Goal: Task Accomplishment & Management: Manage account settings

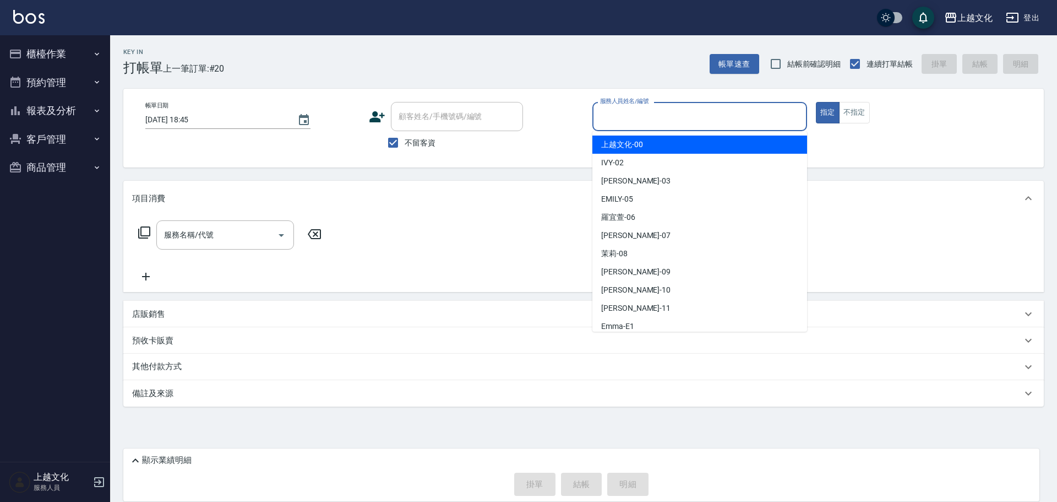
click at [633, 117] on input "服務人員姓名/編號" at bounding box center [699, 116] width 205 height 19
click at [642, 121] on input "服務人員姓名/編號" at bounding box center [699, 116] width 205 height 19
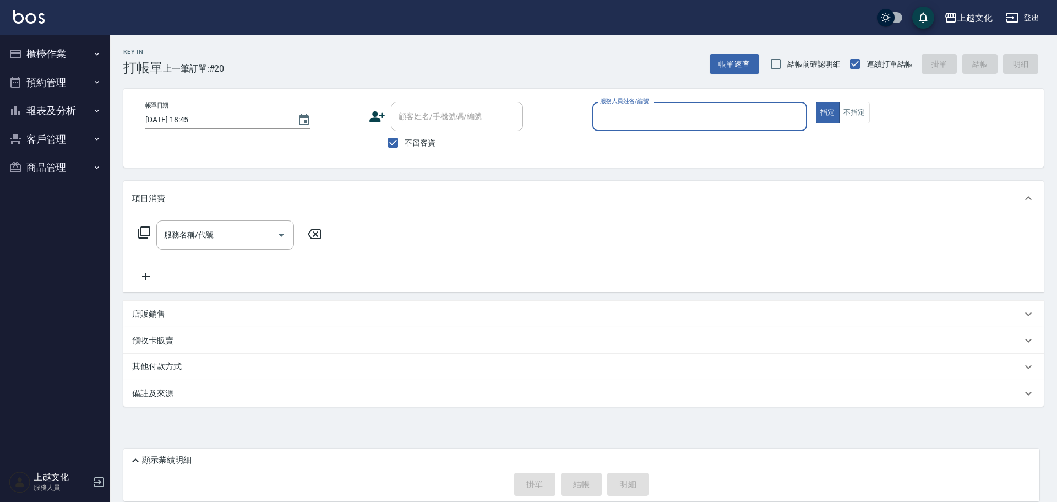
click at [667, 120] on input "服務人員姓名/編號" at bounding box center [699, 116] width 205 height 19
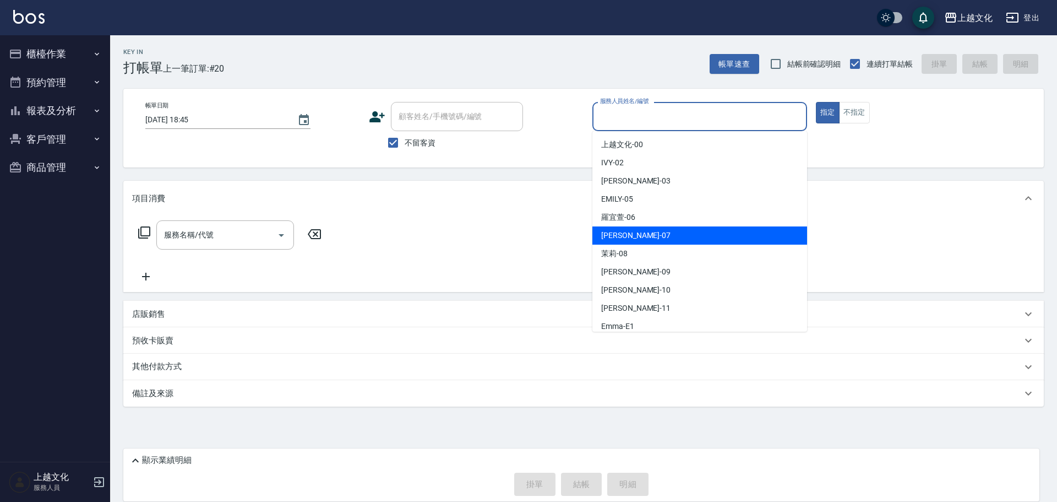
click at [653, 230] on div "[PERSON_NAME] -07" at bounding box center [699, 235] width 215 height 18
type input "[PERSON_NAME]-07"
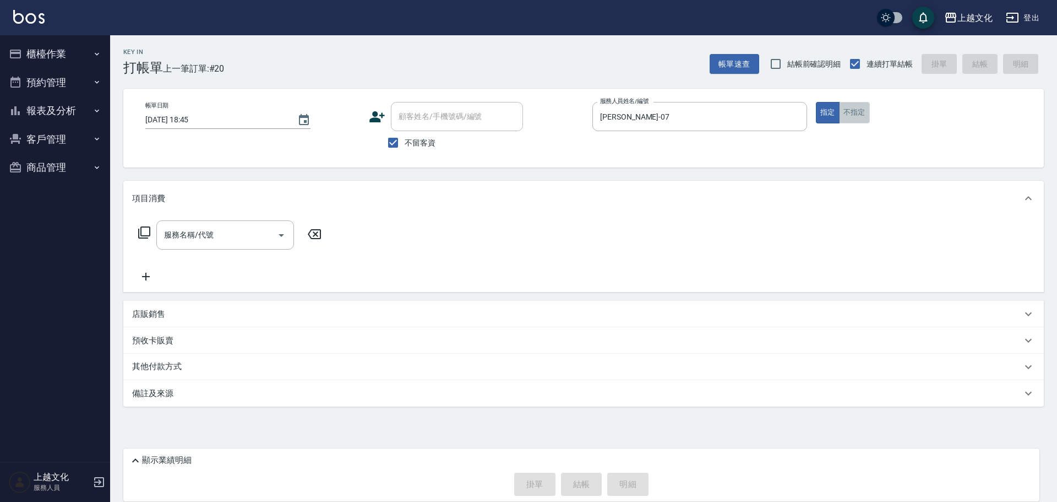
click at [855, 113] on button "不指定" at bounding box center [854, 112] width 31 height 21
click at [216, 239] on input "服務名稱/代號" at bounding box center [216, 234] width 111 height 19
click at [223, 244] on input "服務名稱/代號" at bounding box center [216, 234] width 111 height 19
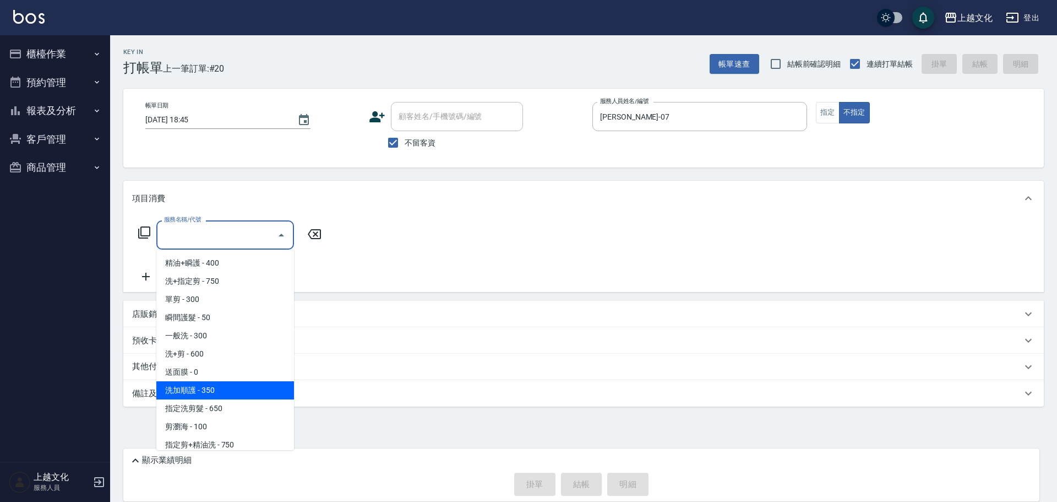
click at [252, 394] on span "洗加順護 - 350" at bounding box center [225, 390] width 138 height 18
click at [253, 393] on div "備註及來源" at bounding box center [577, 394] width 890 height 12
type input "洗加順護(200)"
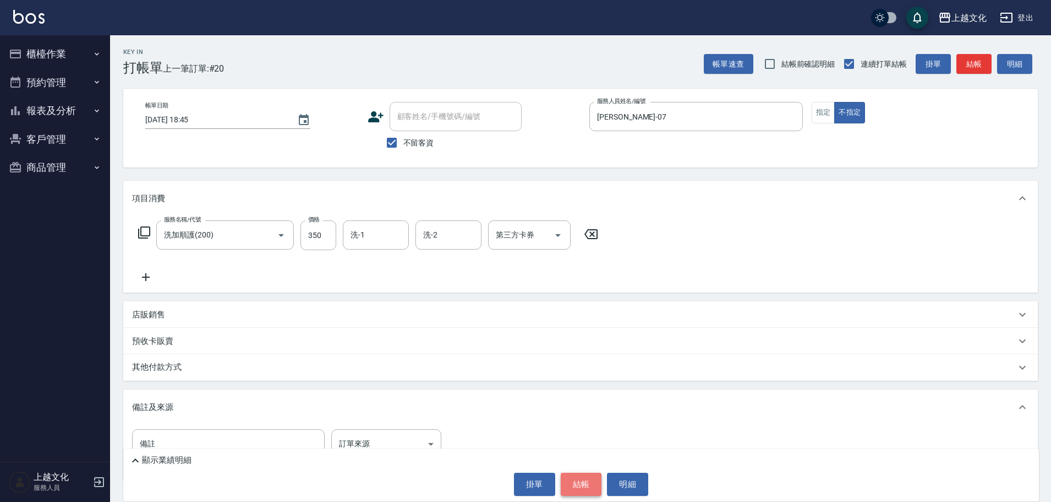
click at [581, 489] on button "結帳" at bounding box center [581, 483] width 41 height 23
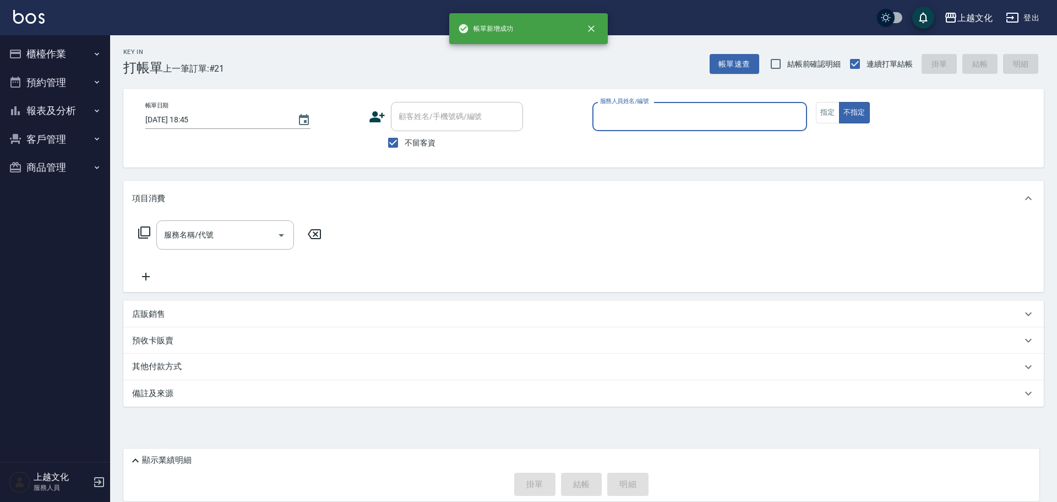
click at [634, 111] on input "服務人員姓名/編號" at bounding box center [699, 116] width 205 height 19
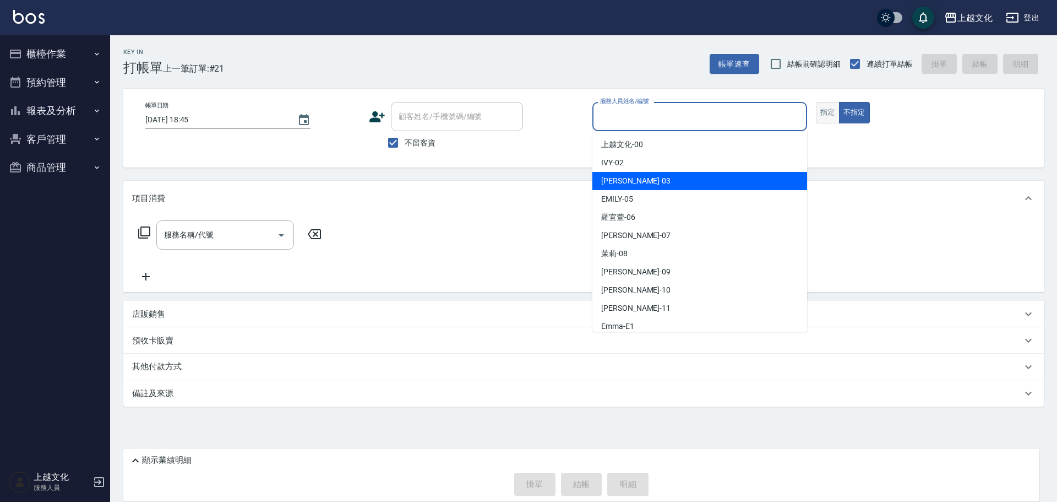
drag, startPoint x: 647, startPoint y: 181, endPoint x: 833, endPoint y: 122, distance: 195.3
click at [649, 181] on div "kelly -03" at bounding box center [699, 181] width 215 height 18
type input "kelly-03"
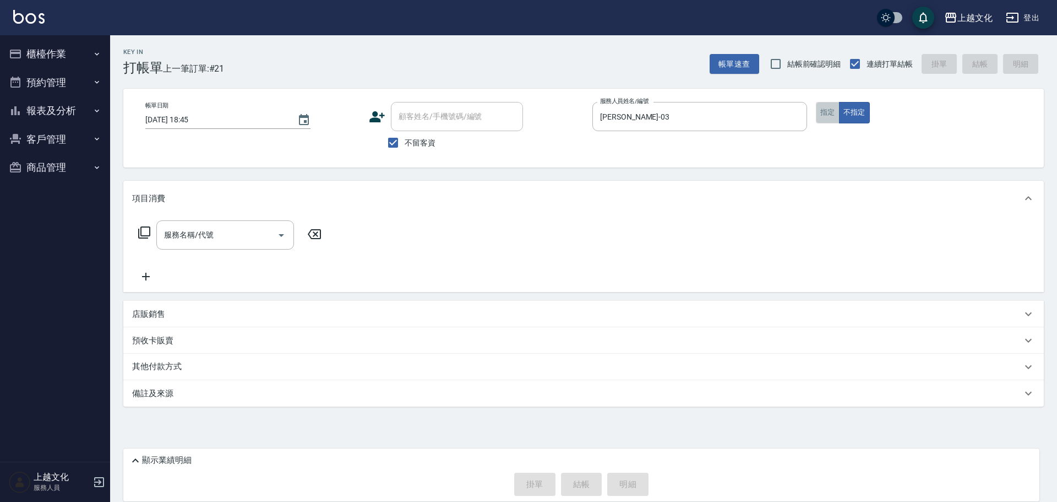
click at [830, 117] on button "指定" at bounding box center [828, 112] width 24 height 21
click at [145, 233] on icon at bounding box center [144, 232] width 13 height 13
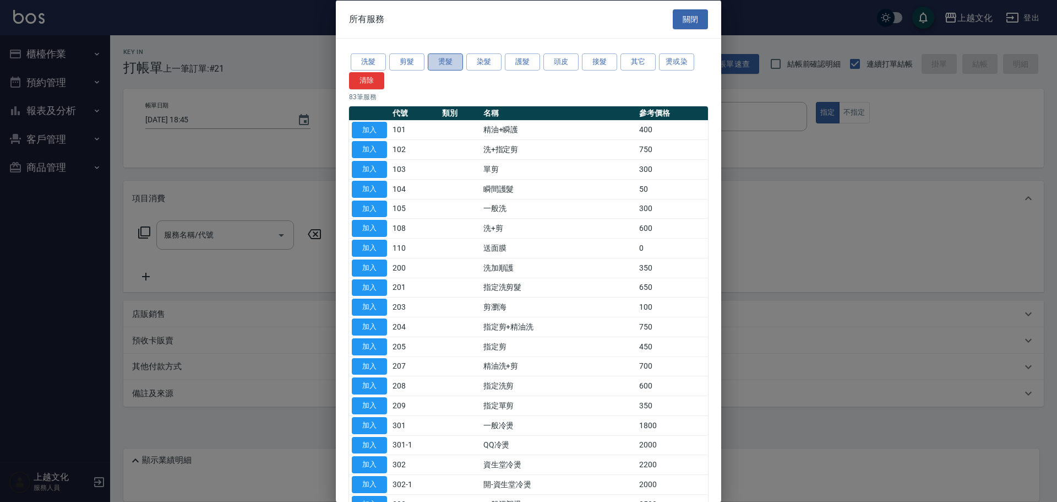
click at [440, 64] on button "燙髮" at bounding box center [445, 61] width 35 height 17
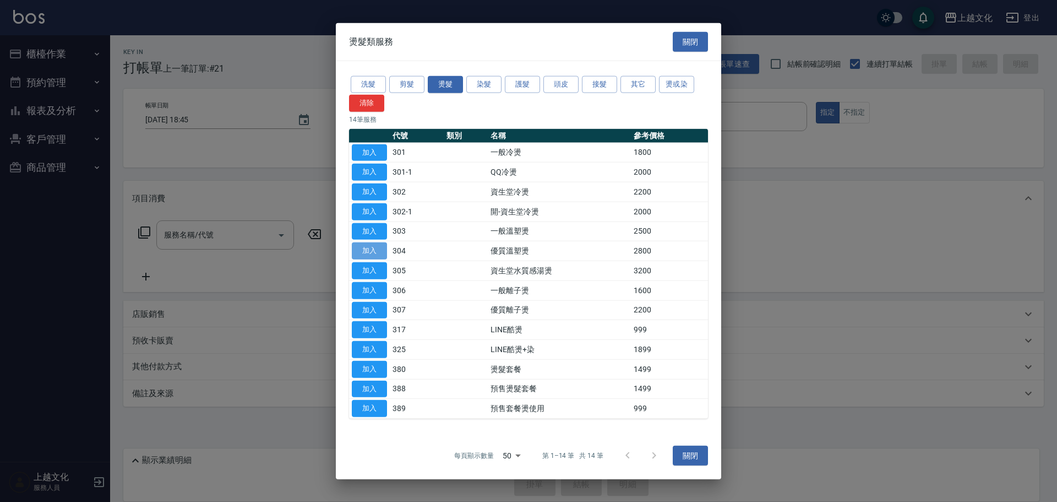
click at [381, 249] on button "加入" at bounding box center [369, 250] width 35 height 17
type input "優質溫塑燙(304)"
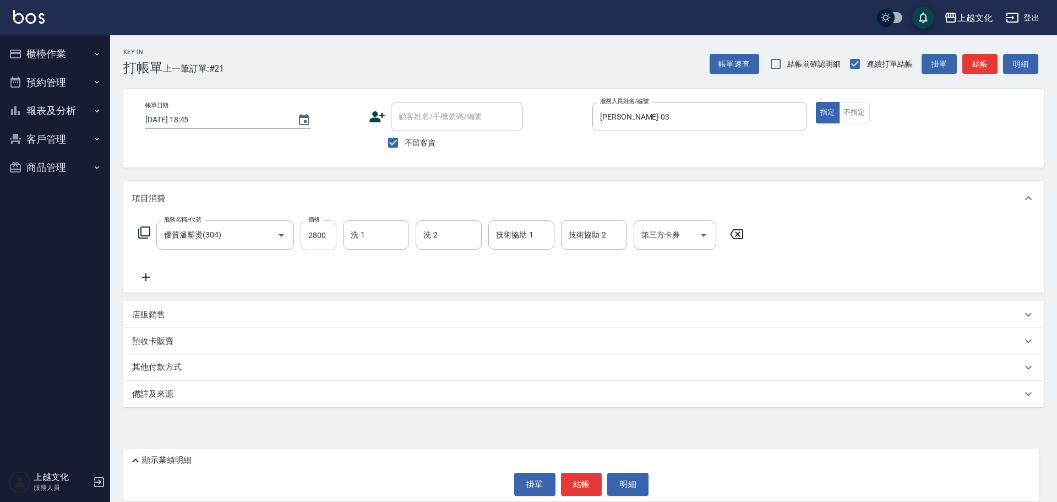
click at [330, 241] on input "2800" at bounding box center [319, 235] width 36 height 30
type input "3199"
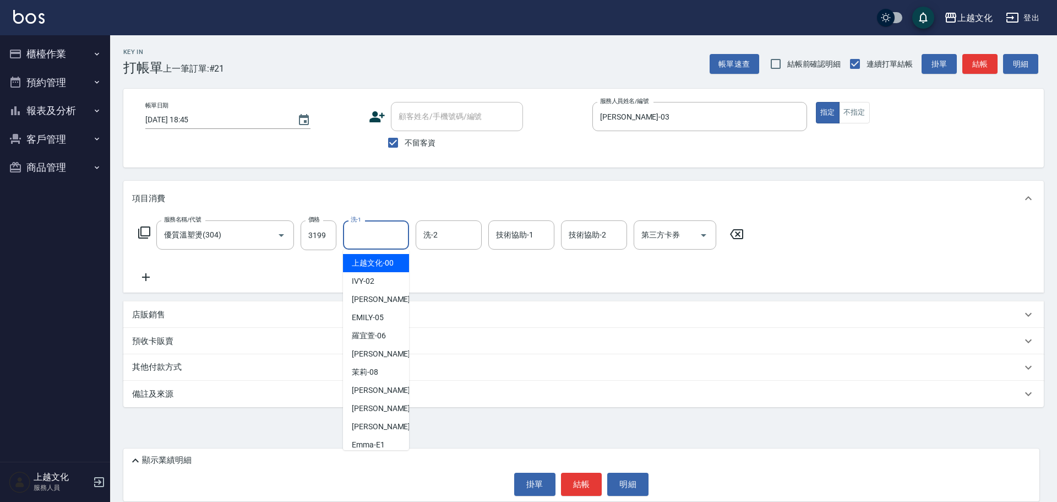
click at [356, 235] on input "洗-1" at bounding box center [376, 234] width 56 height 19
click at [384, 333] on span "羅宜萱 -06" at bounding box center [369, 336] width 34 height 12
click at [384, 333] on div "預收卡販賣" at bounding box center [583, 341] width 920 height 26
type input "羅宜萱-06"
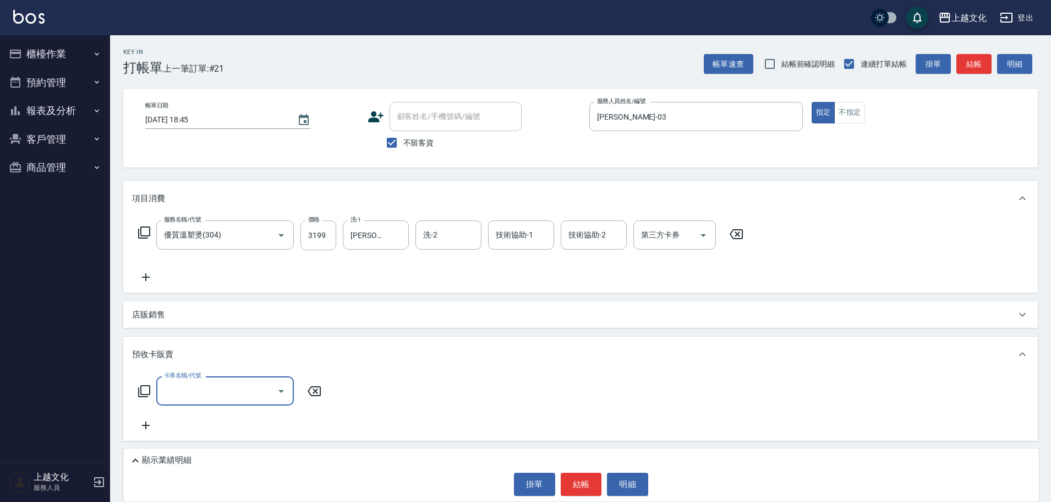
click at [145, 274] on icon at bounding box center [146, 277] width 8 height 8
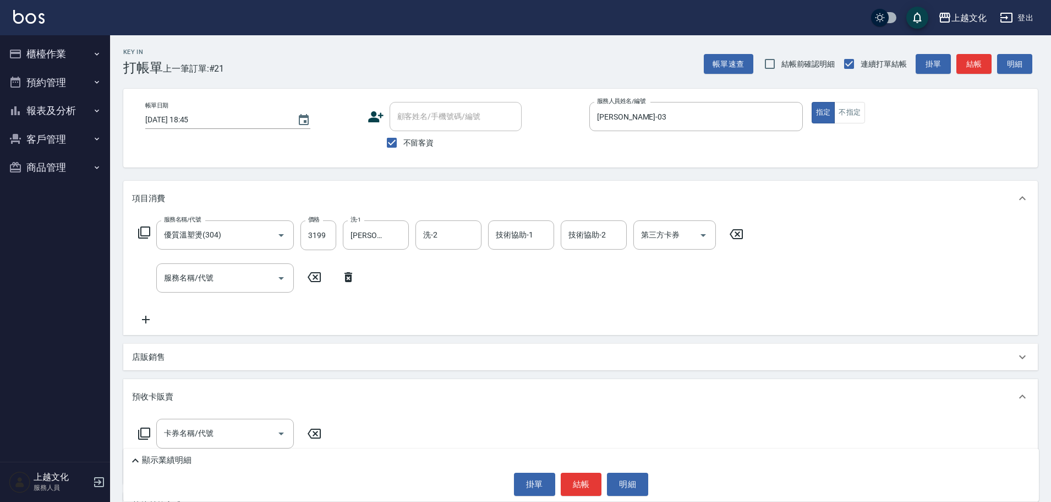
click at [146, 233] on icon at bounding box center [144, 232] width 13 height 13
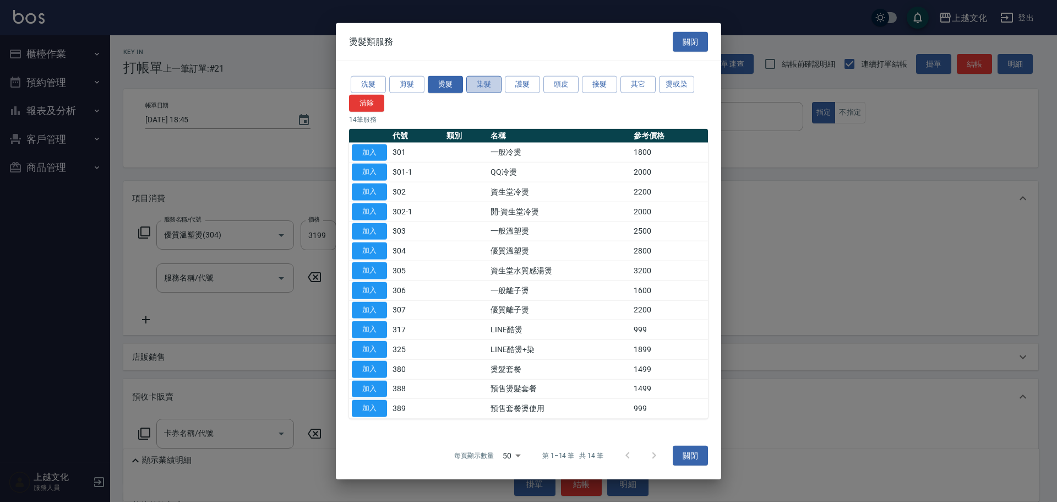
click at [488, 85] on button "染髮" at bounding box center [483, 84] width 35 height 17
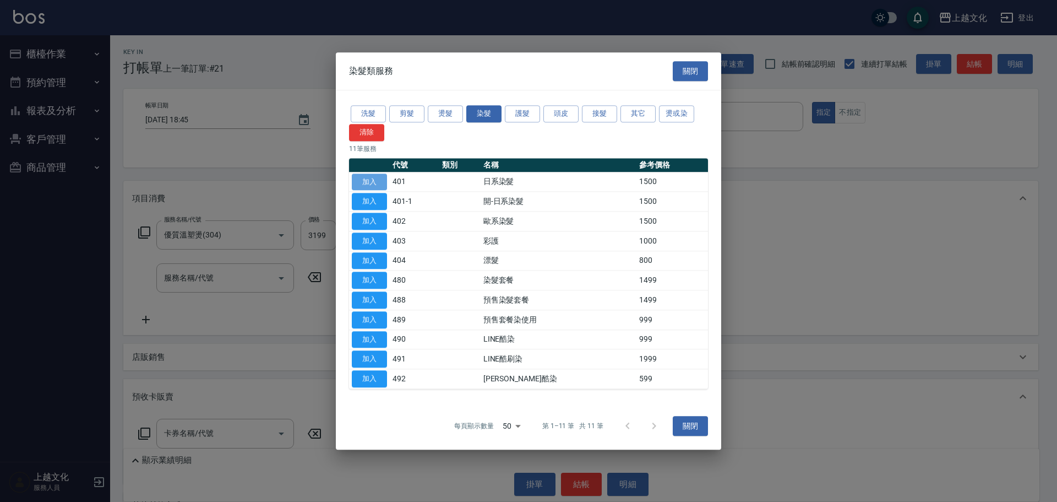
click at [378, 178] on button "加入" at bounding box center [369, 181] width 35 height 17
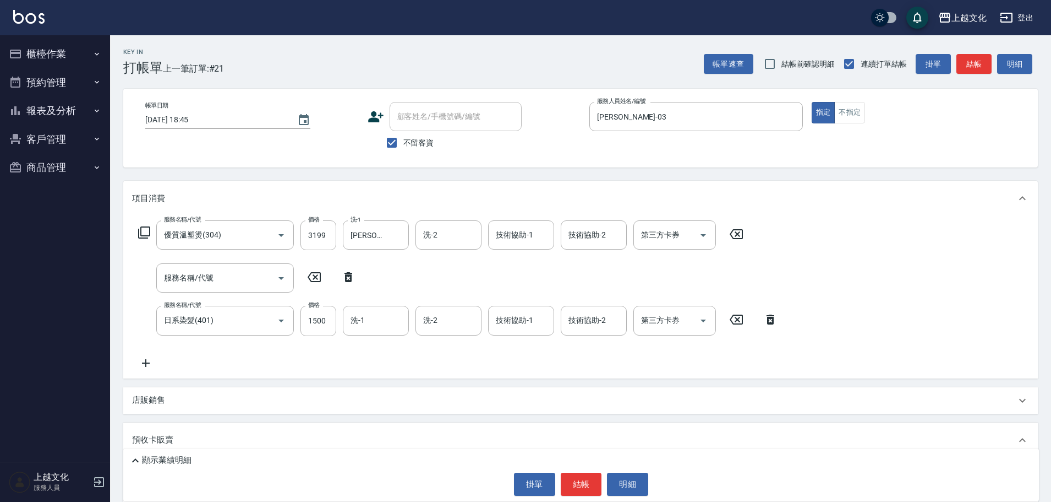
click at [348, 276] on icon at bounding box center [349, 277] width 8 height 10
type input "日系染髮(401)"
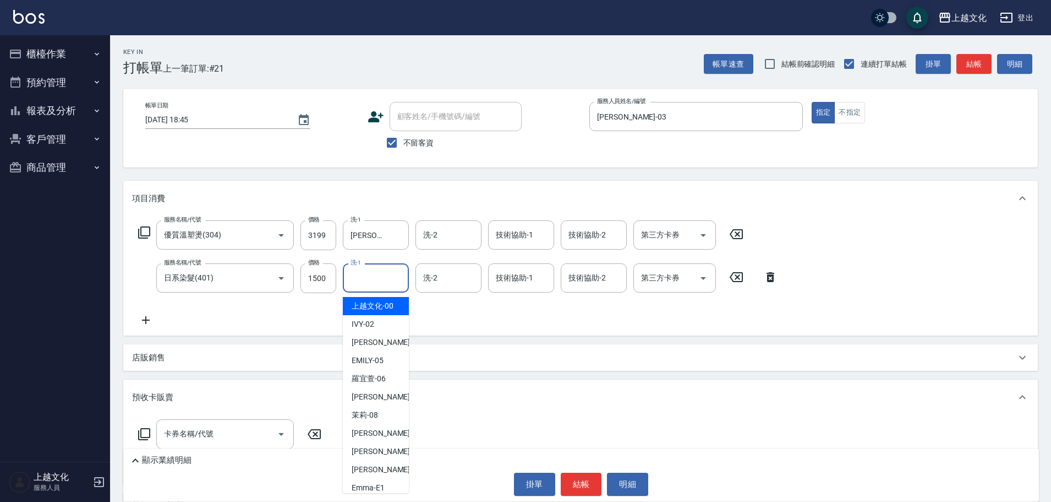
click at [360, 285] on input "洗-1" at bounding box center [376, 277] width 56 height 19
click at [384, 369] on div "羅宜萱 -06" at bounding box center [376, 378] width 66 height 18
click at [384, 368] on div "店販銷售" at bounding box center [580, 357] width 915 height 26
type input "羅宜萱-06"
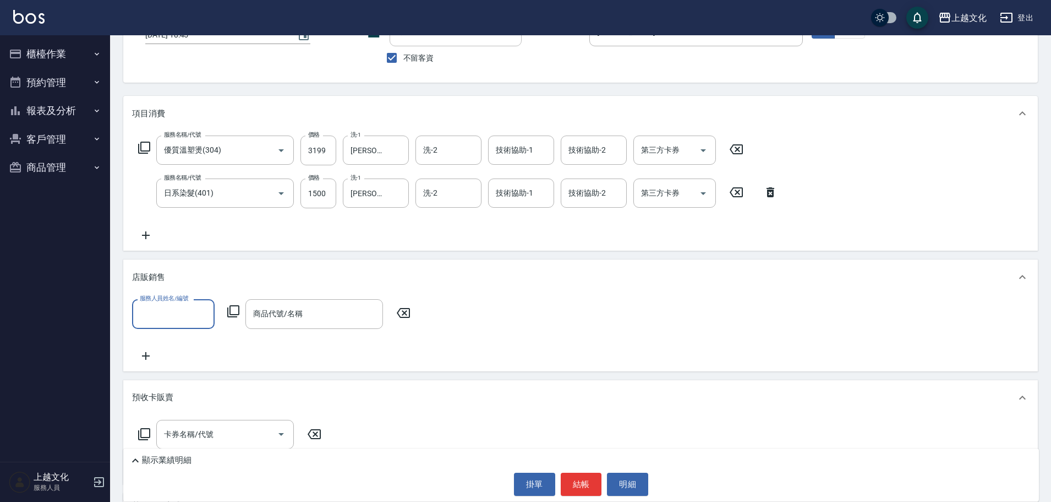
scroll to position [189, 0]
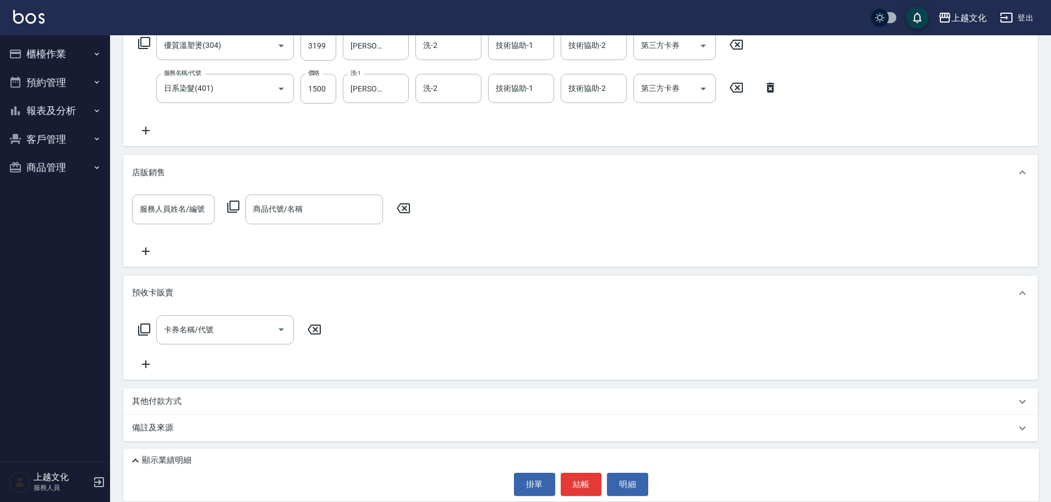
click at [160, 403] on p "其他付款方式" at bounding box center [159, 401] width 55 height 12
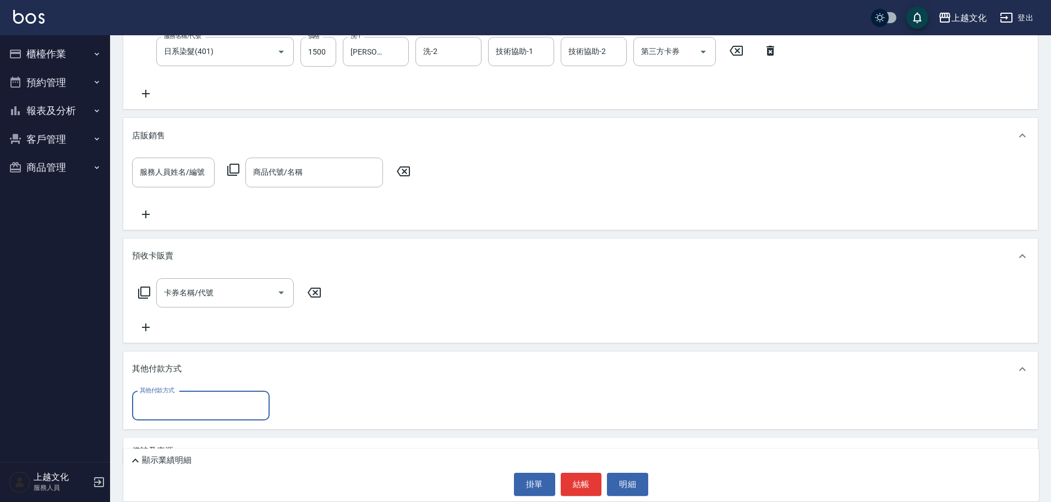
scroll to position [249, 0]
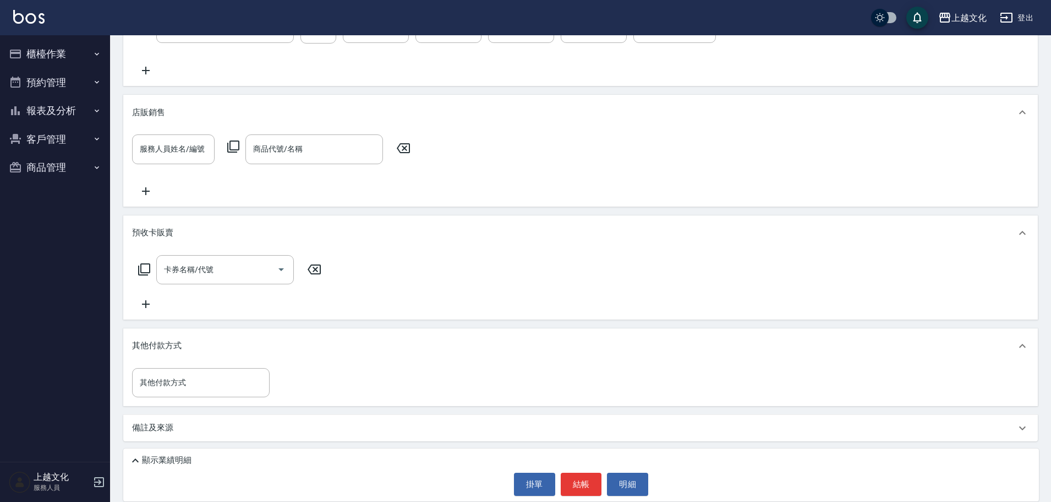
click at [166, 460] on p "顯示業績明細" at bounding box center [167, 460] width 50 height 12
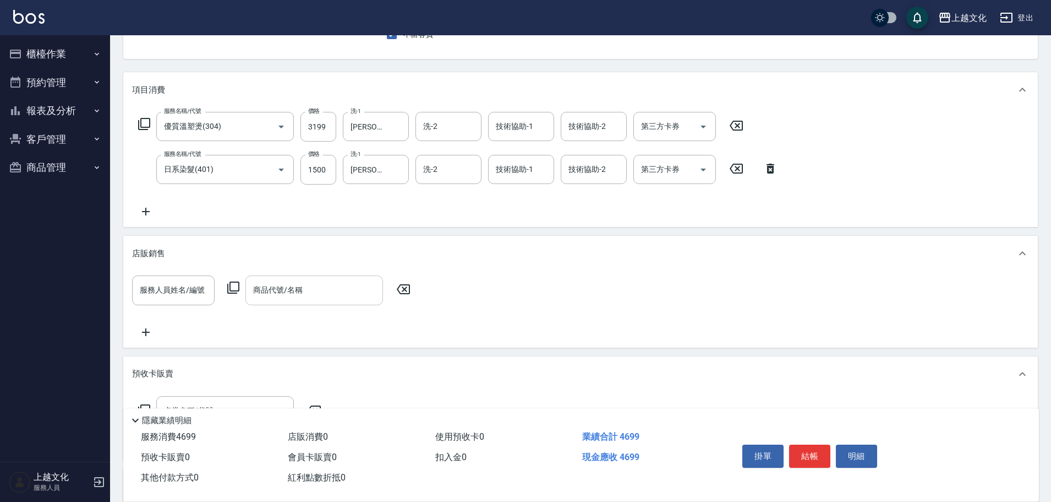
scroll to position [74, 0]
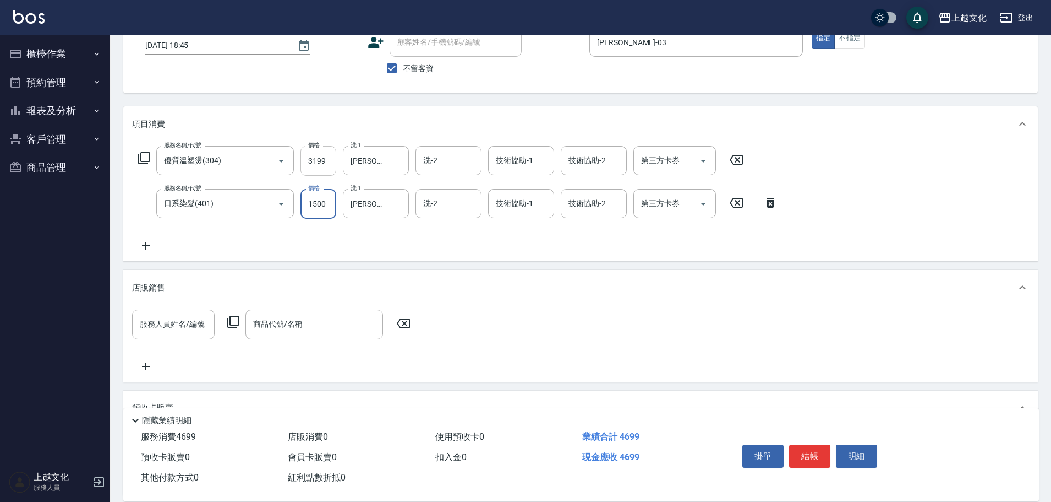
click at [317, 168] on input "3199" at bounding box center [319, 161] width 36 height 30
type input "3200"
click at [820, 450] on button "結帳" at bounding box center [809, 455] width 41 height 23
type input "2025/09/24 18:46"
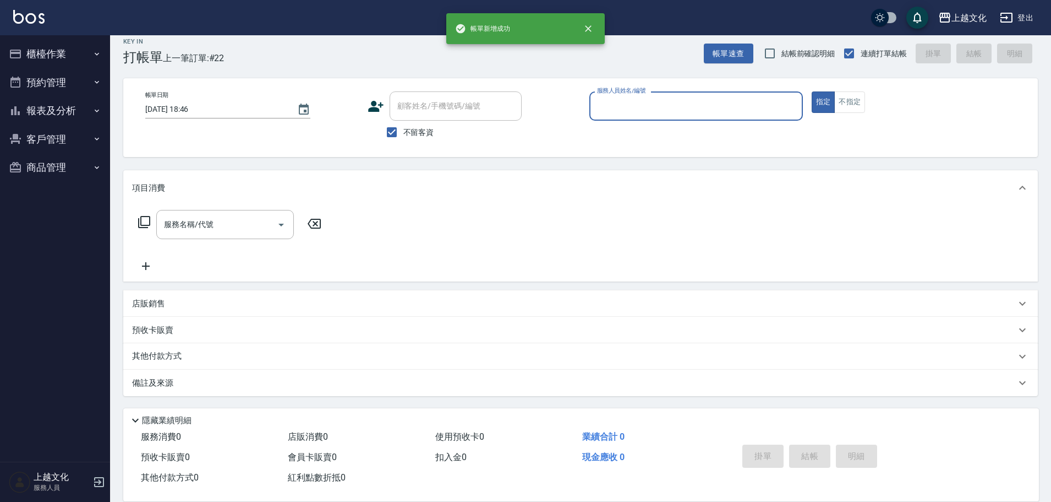
scroll to position [10, 0]
click at [646, 112] on input "服務人員姓名/編號" at bounding box center [697, 105] width 204 height 19
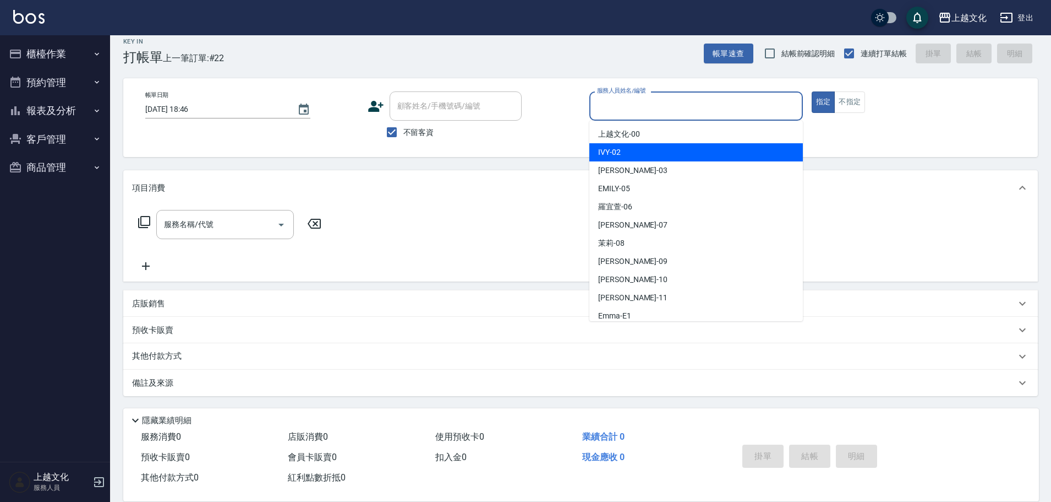
drag, startPoint x: 641, startPoint y: 147, endPoint x: 804, endPoint y: 123, distance: 164.7
click at [642, 148] on div "IVY -02" at bounding box center [697, 152] width 214 height 18
type input "IVY-02"
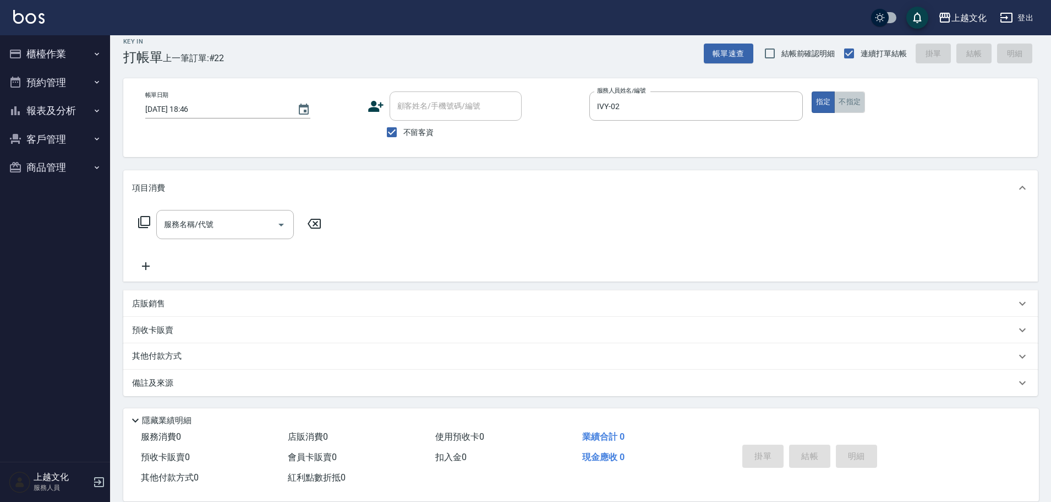
click at [851, 105] on button "不指定" at bounding box center [850, 101] width 31 height 21
click at [148, 220] on icon at bounding box center [144, 221] width 13 height 13
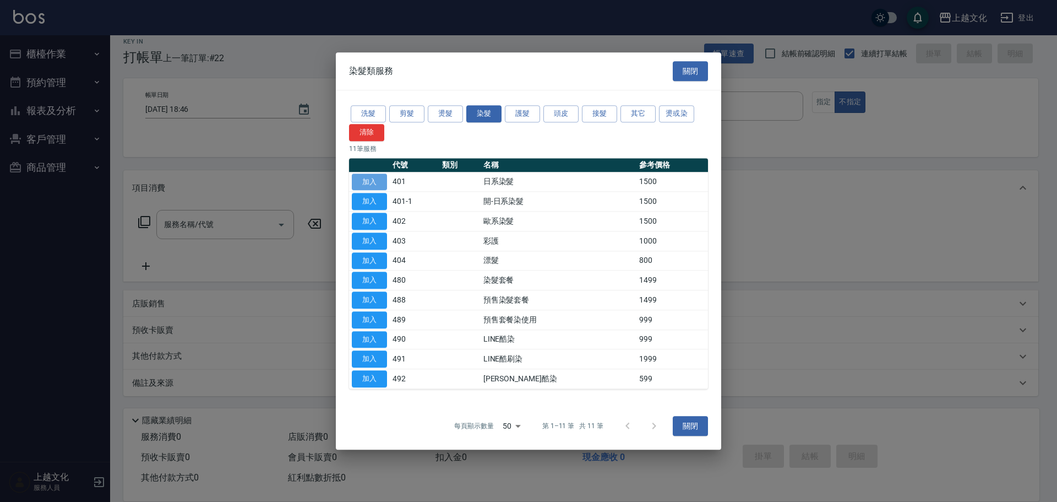
click at [373, 181] on button "加入" at bounding box center [369, 181] width 35 height 17
type input "日系染髮(401)"
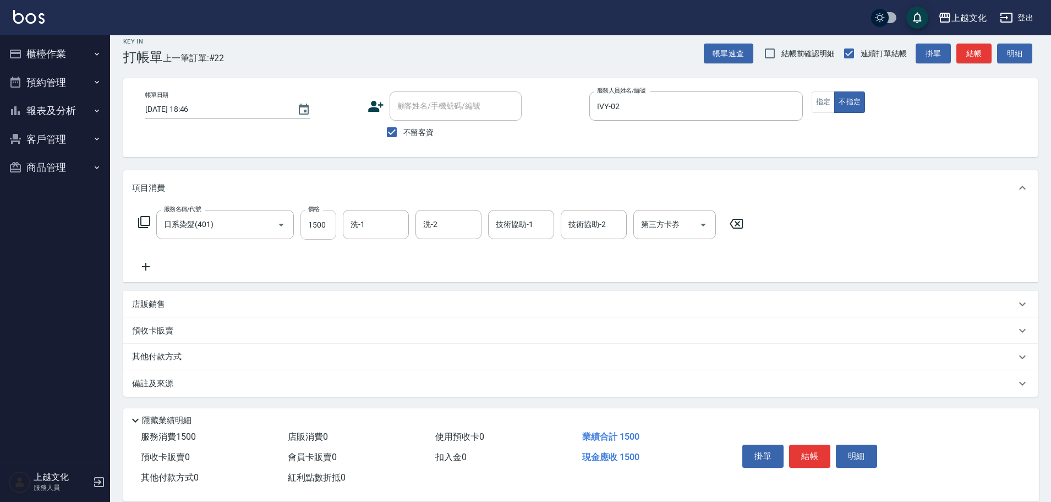
click at [312, 238] on input "1500" at bounding box center [319, 225] width 36 height 30
type input "2599"
click at [148, 269] on icon at bounding box center [146, 266] width 28 height 13
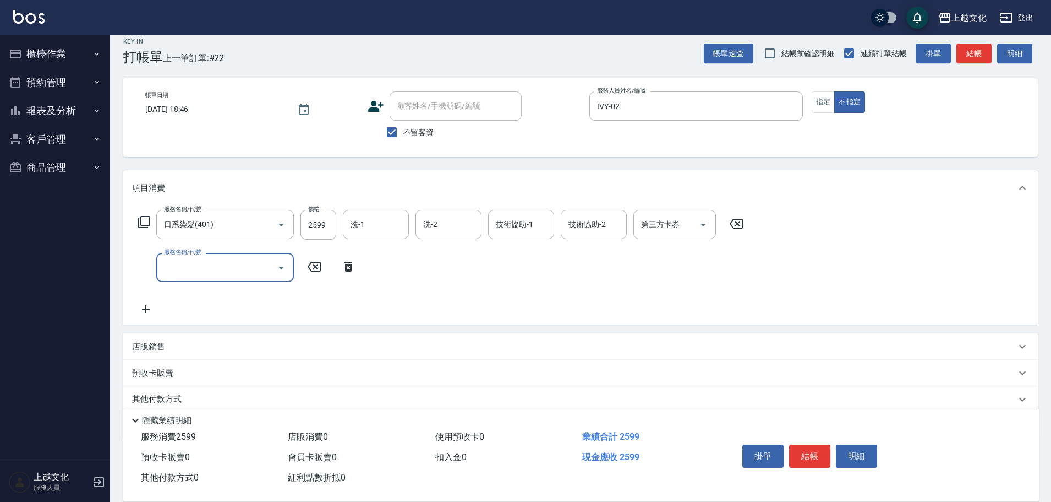
click at [141, 223] on icon at bounding box center [144, 221] width 13 height 13
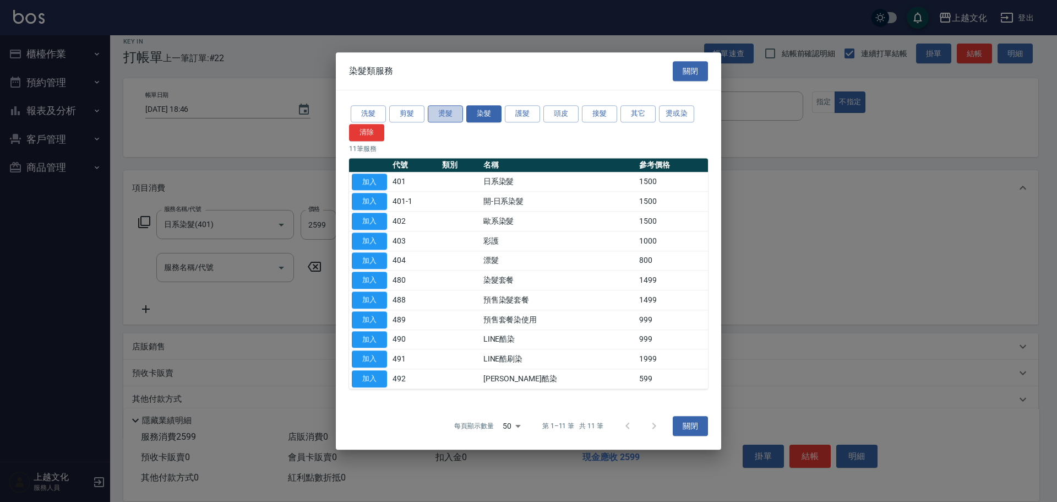
click at [450, 114] on button "燙髮" at bounding box center [445, 113] width 35 height 17
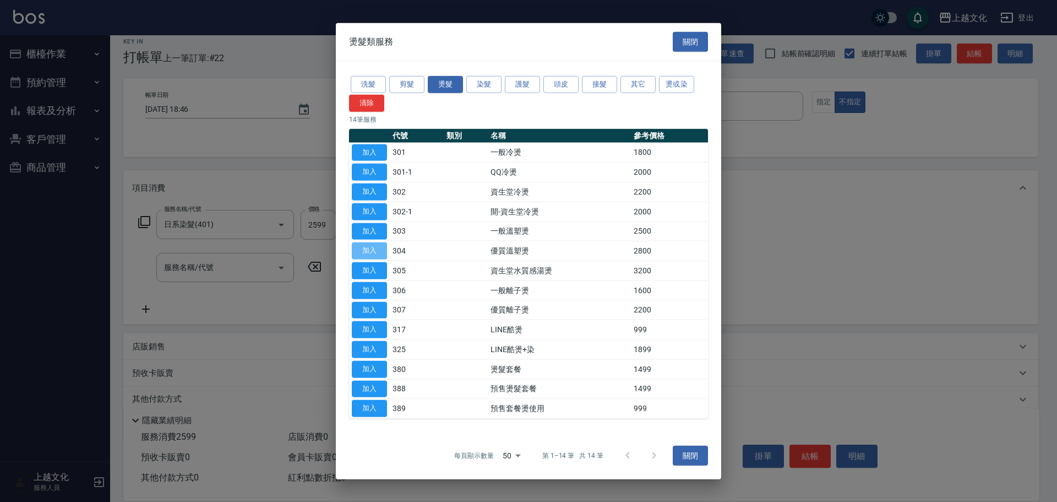
drag, startPoint x: 354, startPoint y: 250, endPoint x: 345, endPoint y: 256, distance: 10.4
click at [354, 250] on button "加入" at bounding box center [369, 250] width 35 height 17
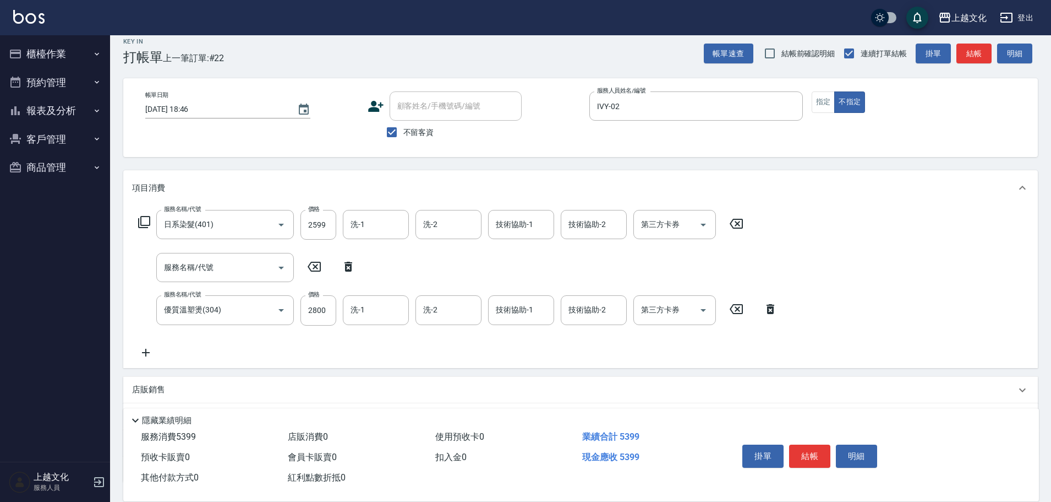
click at [349, 268] on icon at bounding box center [349, 266] width 28 height 13
type input "優質溫塑燙(304)"
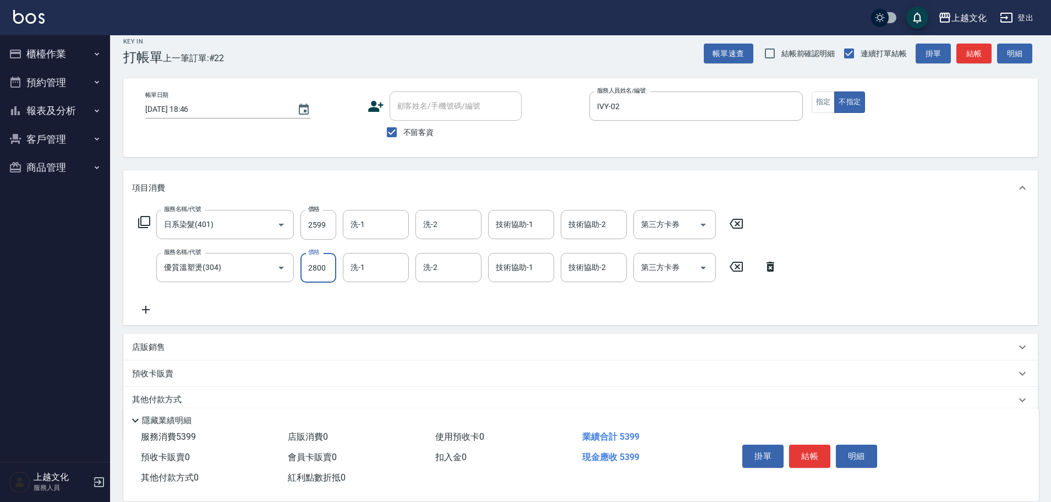
click at [321, 277] on input "2800" at bounding box center [319, 268] width 36 height 30
type input "4199"
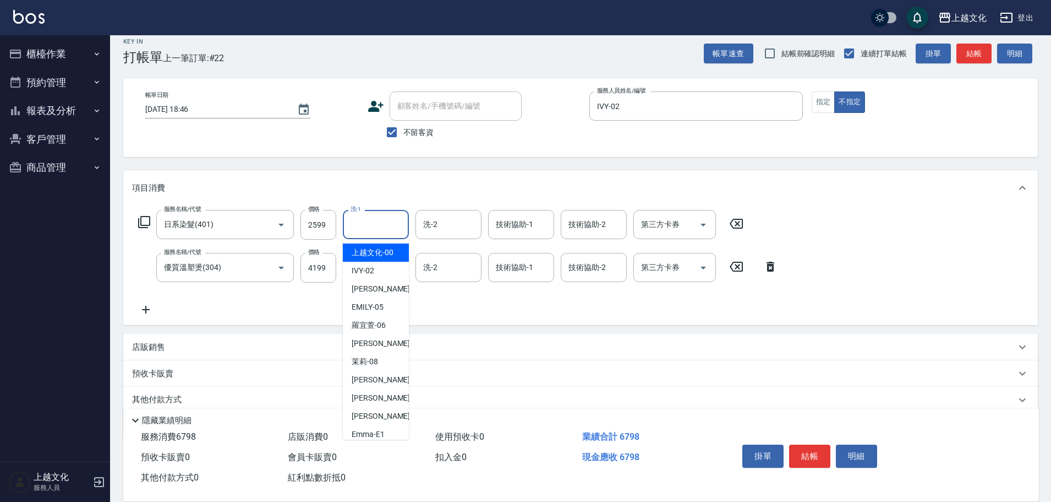
click at [369, 227] on input "洗-1" at bounding box center [376, 224] width 56 height 19
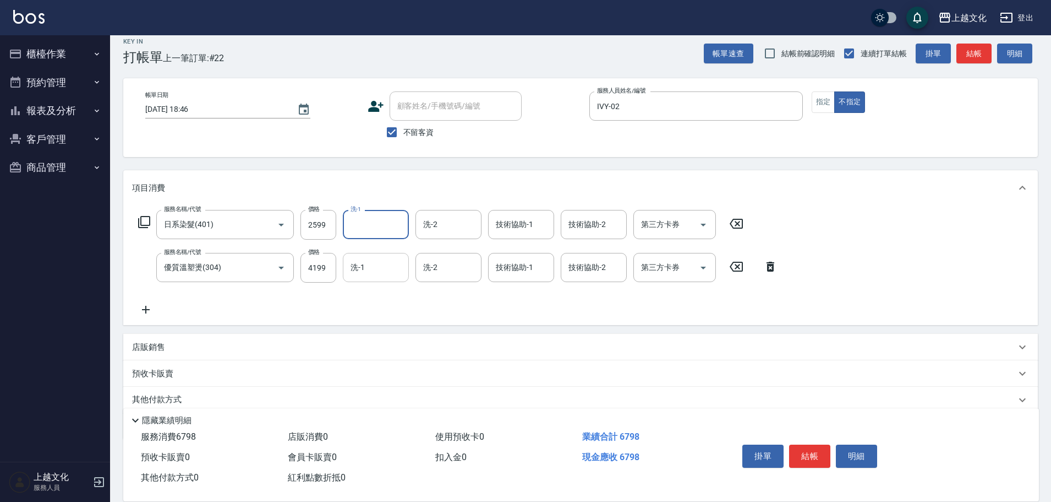
click at [377, 273] on input "洗-1" at bounding box center [376, 267] width 56 height 19
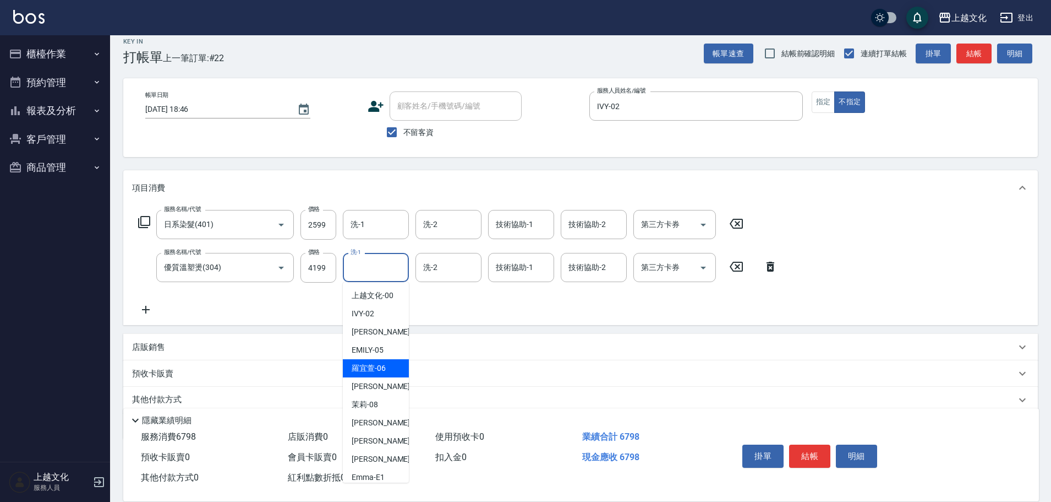
drag, startPoint x: 380, startPoint y: 370, endPoint x: 406, endPoint y: 353, distance: 30.2
click at [381, 369] on span "羅宜萱 -06" at bounding box center [369, 368] width 34 height 12
type input "羅宜萱-06"
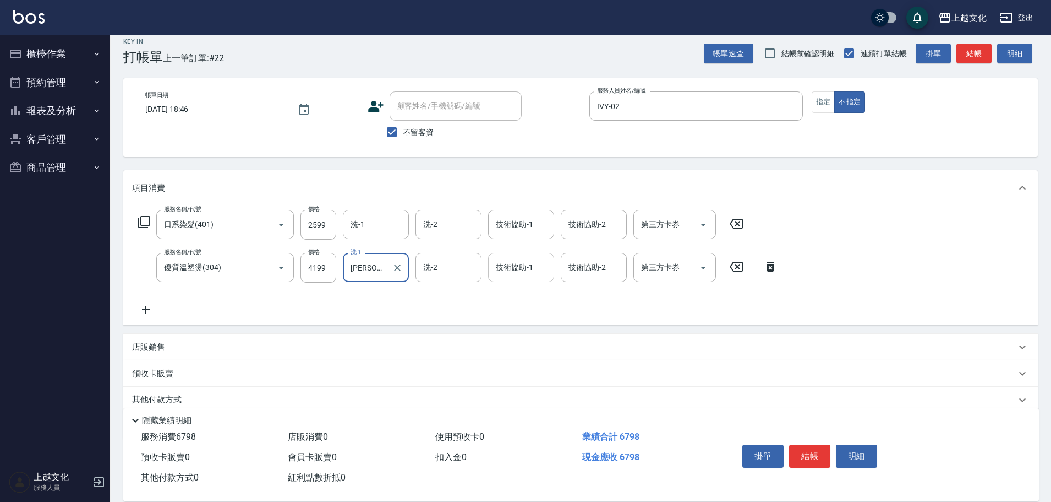
click at [517, 268] on input "技術協助-1" at bounding box center [521, 267] width 56 height 19
click at [517, 279] on div "技術協助-1" at bounding box center [521, 267] width 66 height 29
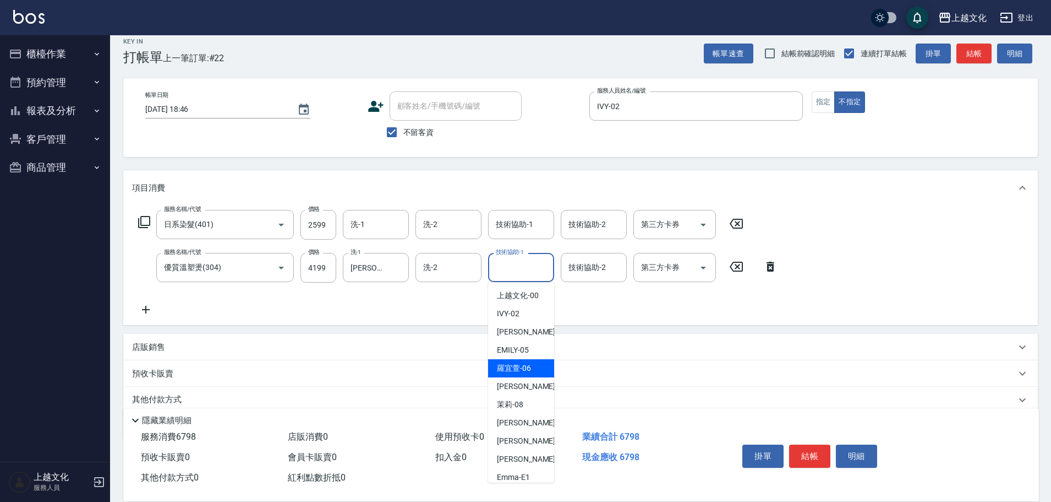
click at [512, 367] on span "羅宜萱 -06" at bounding box center [514, 368] width 34 height 12
drag, startPoint x: 512, startPoint y: 367, endPoint x: 579, endPoint y: 317, distance: 83.0
click at [513, 366] on div "預收卡販賣" at bounding box center [580, 373] width 915 height 26
type input "羅宜萱-06"
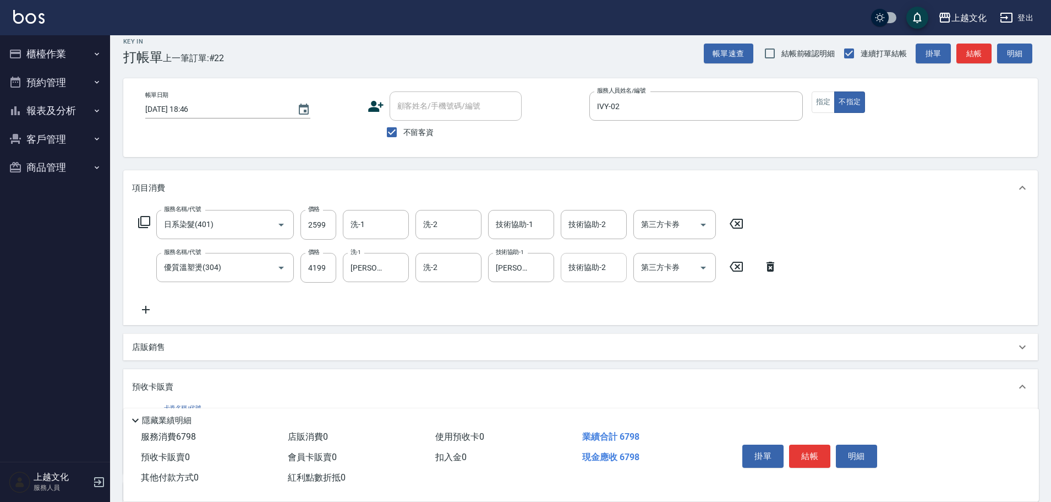
scroll to position [0, 0]
click at [581, 274] on input "技術協助-2" at bounding box center [594, 267] width 56 height 19
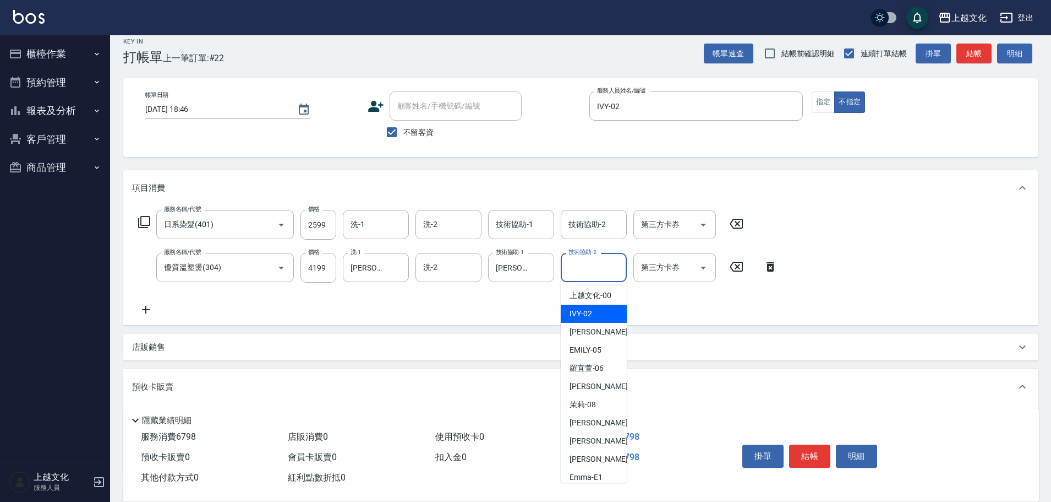
click at [583, 306] on div "IVY -02" at bounding box center [594, 313] width 66 height 18
type input "IVY-02"
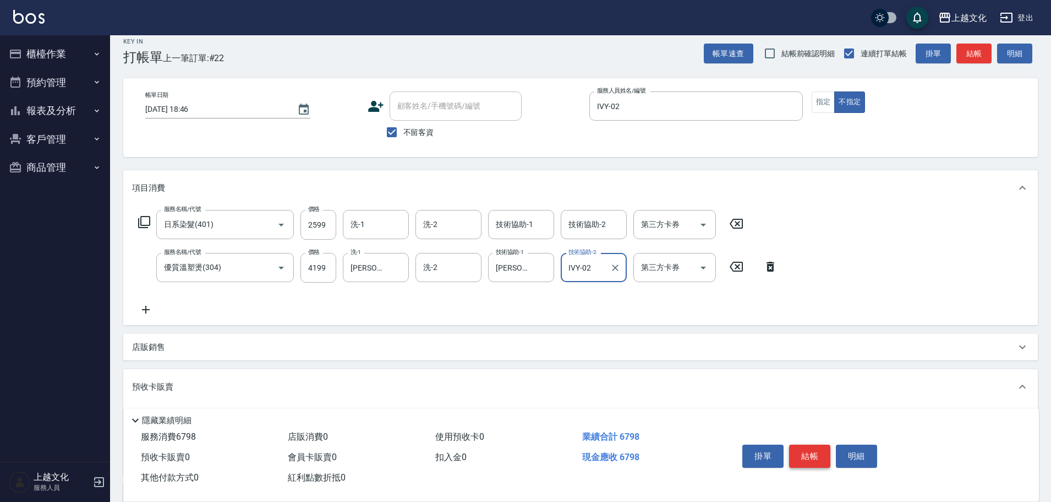
click at [811, 449] on button "結帳" at bounding box center [809, 455] width 41 height 23
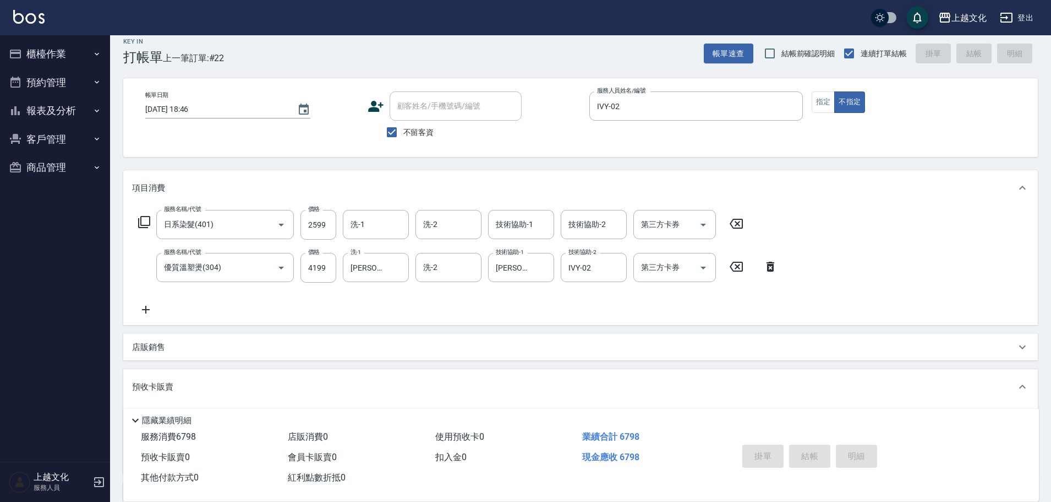
type input "2025/09/24 18:50"
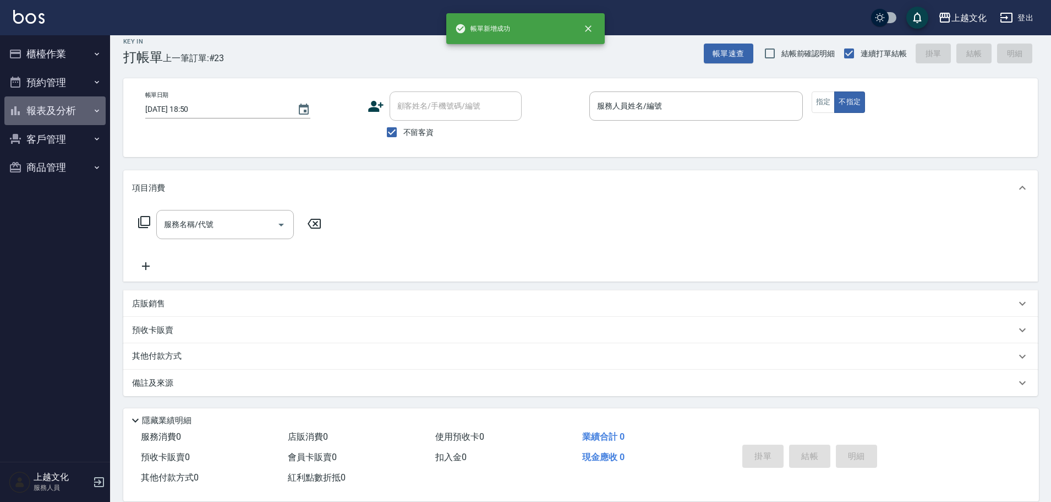
click at [46, 111] on button "報表及分析" at bounding box center [54, 110] width 101 height 29
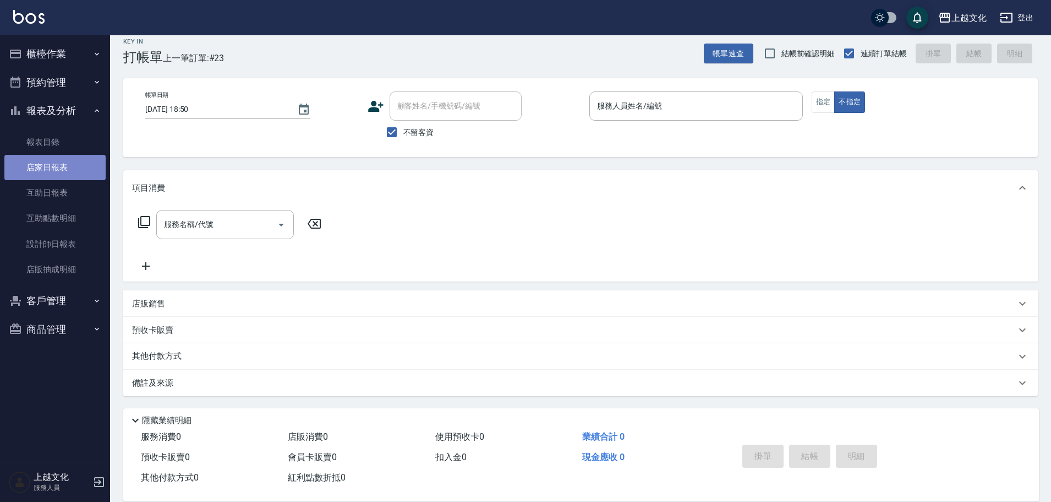
click at [47, 166] on link "店家日報表" at bounding box center [54, 167] width 101 height 25
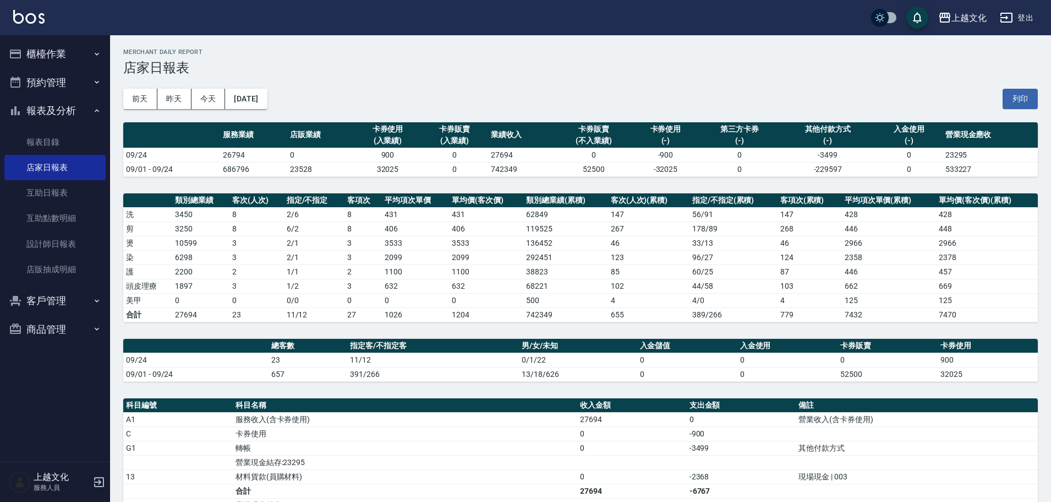
scroll to position [169, 0]
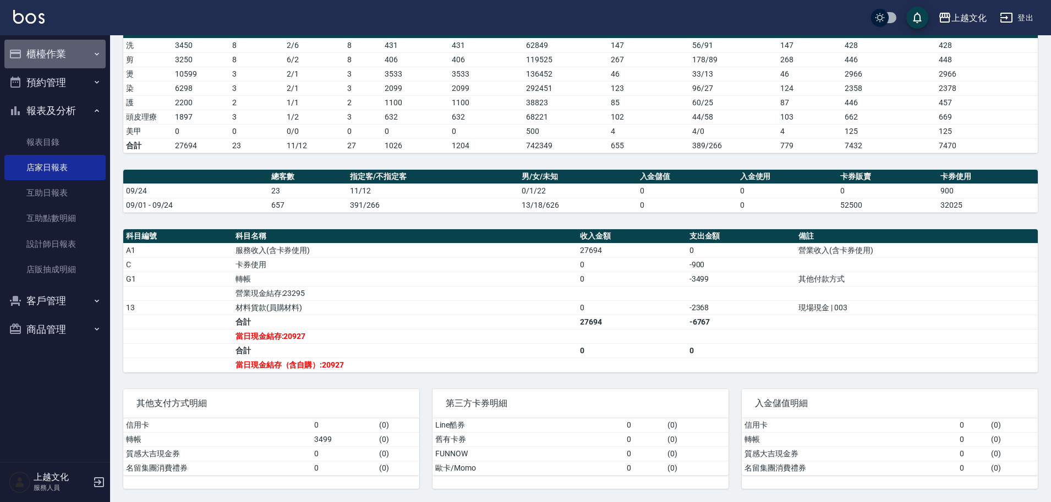
click at [32, 53] on button "櫃檯作業" at bounding box center [54, 54] width 101 height 29
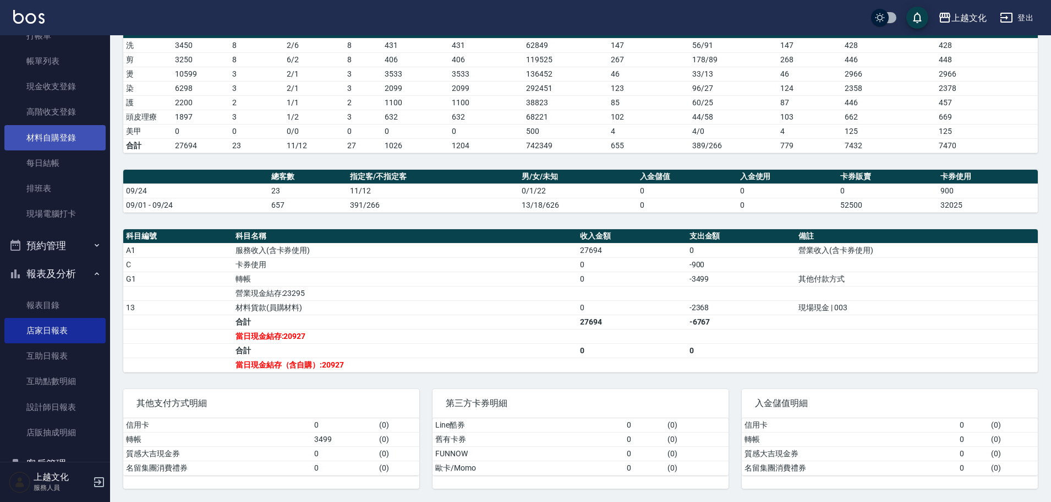
scroll to position [0, 0]
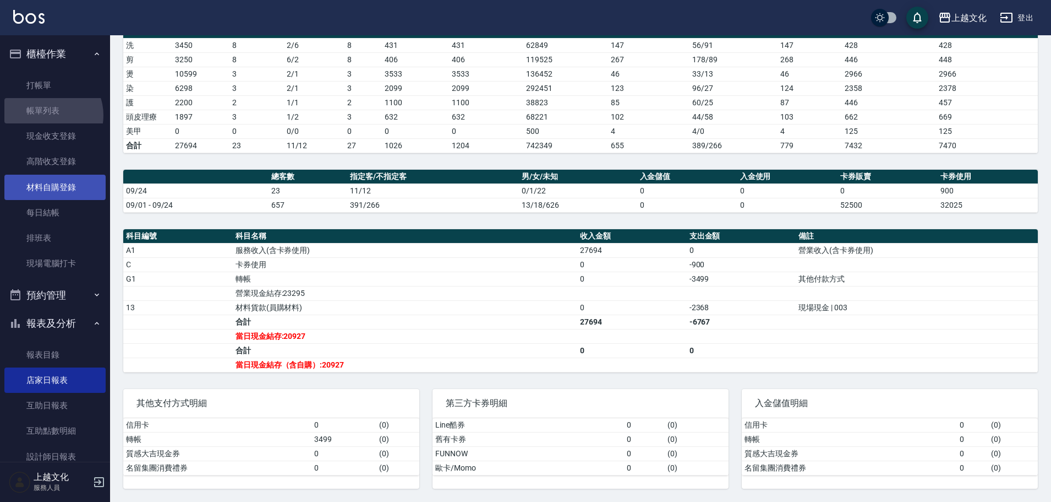
click at [47, 115] on link "帳單列表" at bounding box center [54, 110] width 101 height 25
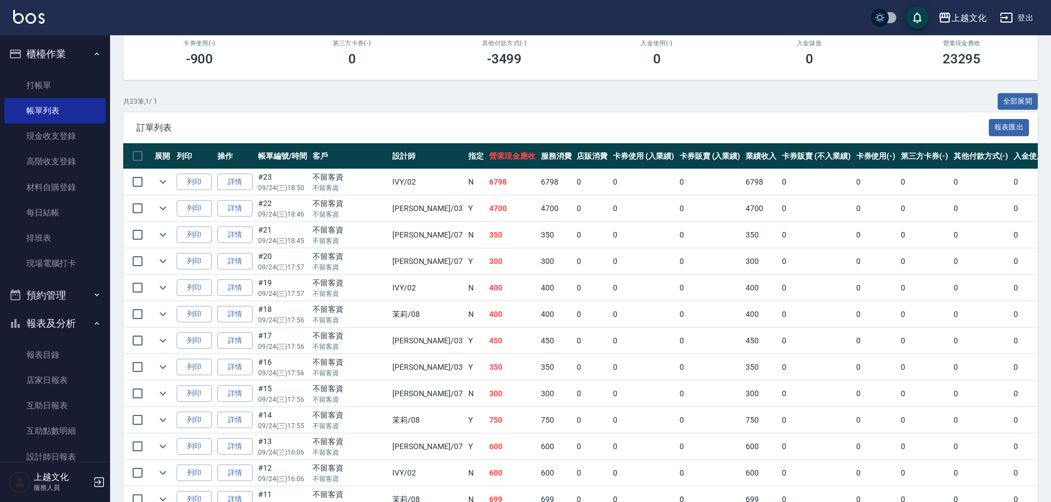
scroll to position [165, 0]
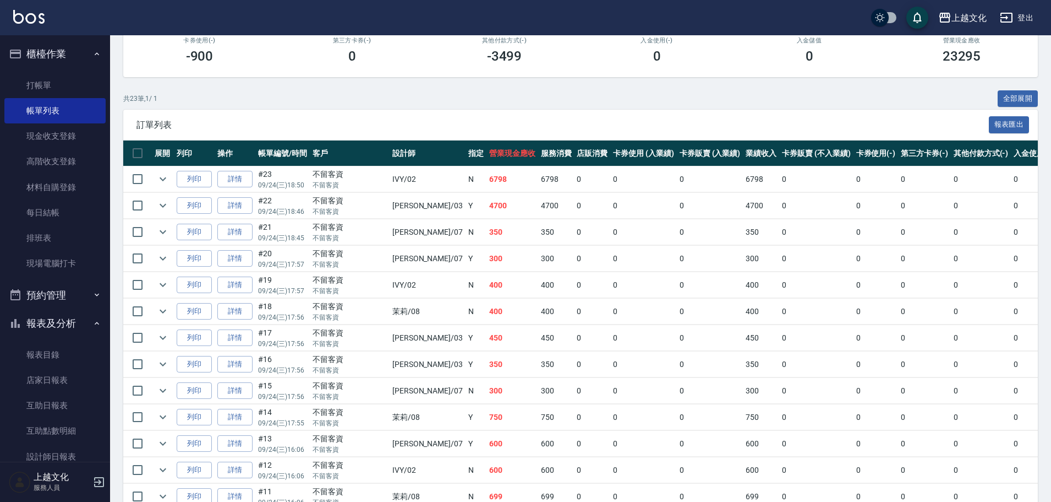
click at [226, 312] on link "詳情" at bounding box center [234, 311] width 35 height 17
click at [226, 312] on div "ORDERS 帳單列表 新開單 前天 昨天 今天 2025/09/24 設計師編號/姓名 設計師編號/姓名 顧客編號/姓名 顧客編號/姓名 其他付款方式 其他…" at bounding box center [525, 326] width 1051 height 982
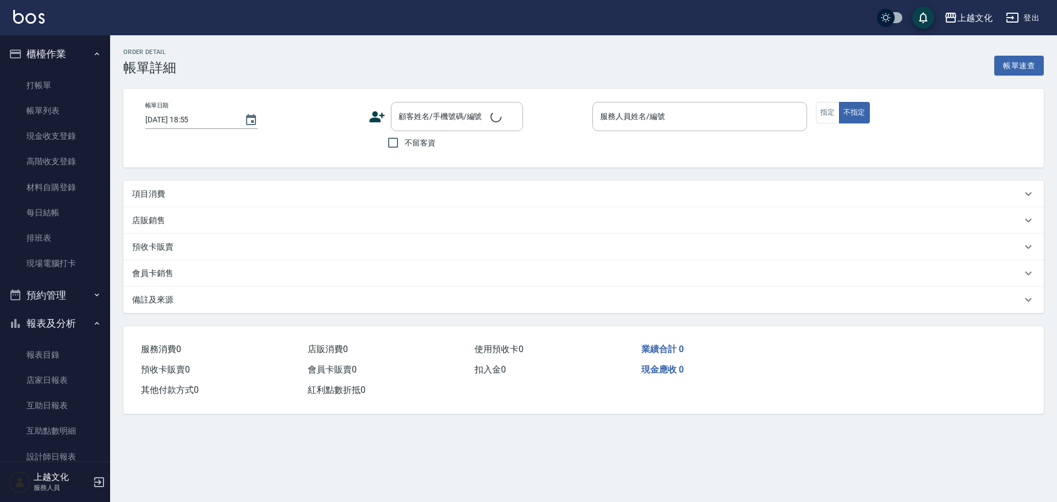
type input "2025/09/24 17:56"
checkbox input "true"
type input "茉莉-08"
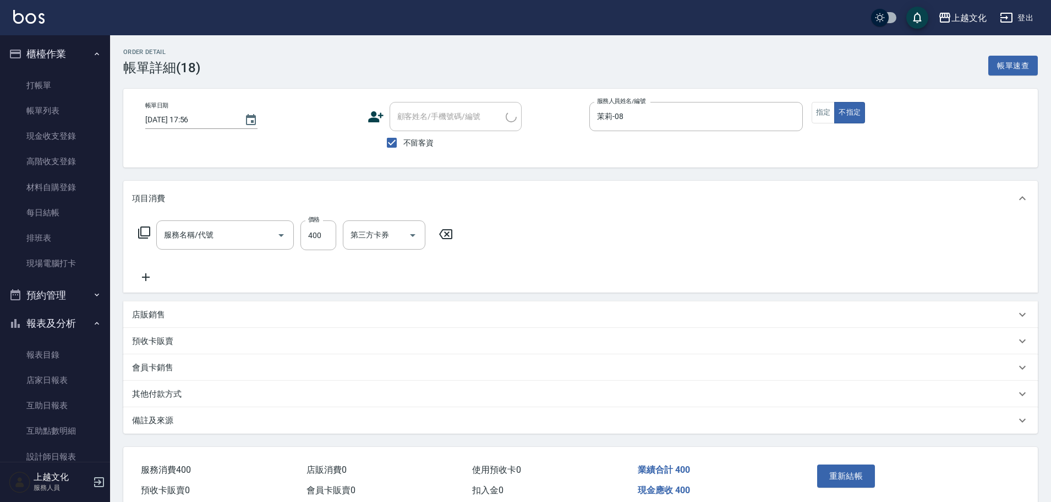
type input "精油+瞬護(101)"
click at [310, 242] on input "400" at bounding box center [319, 235] width 36 height 30
type input "373"
drag, startPoint x: 857, startPoint y: 476, endPoint x: 861, endPoint y: 469, distance: 8.4
click at [857, 476] on button "重新結帳" at bounding box center [847, 475] width 58 height 23
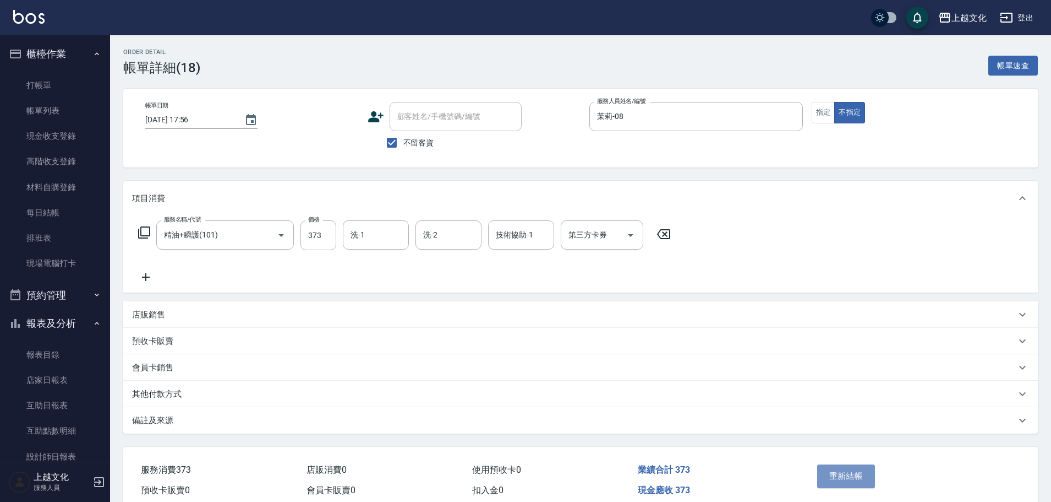
click at [858, 475] on div "重新結帳" at bounding box center [863, 484] width 100 height 48
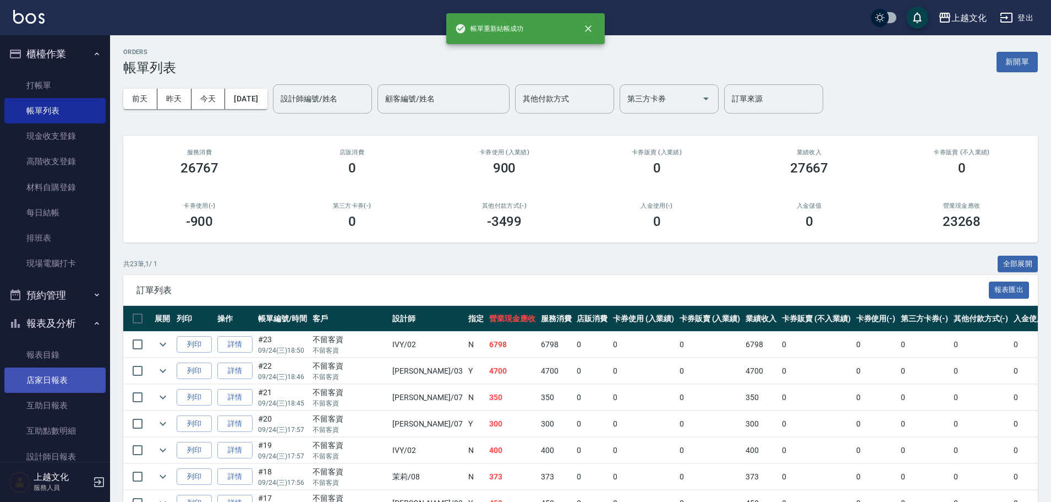
click at [53, 378] on link "店家日報表" at bounding box center [54, 379] width 101 height 25
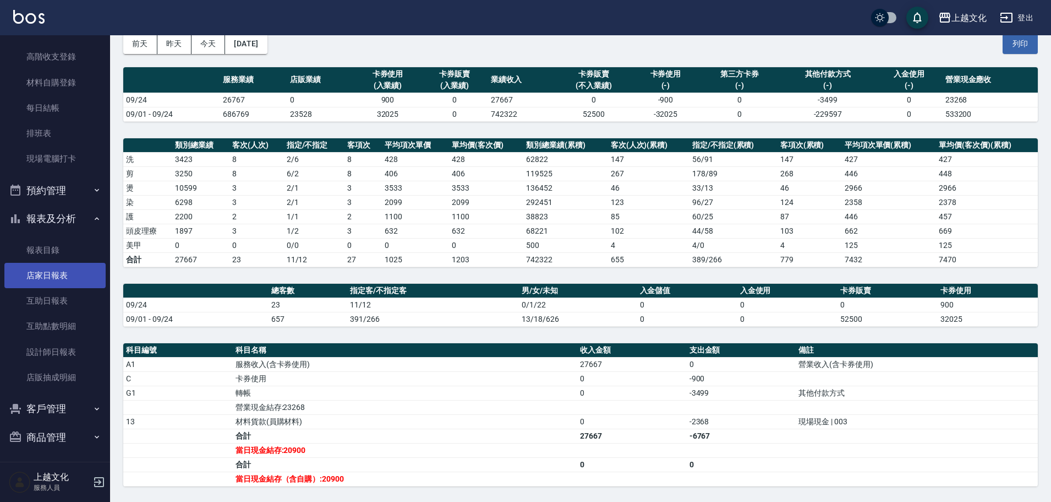
scroll to position [107, 0]
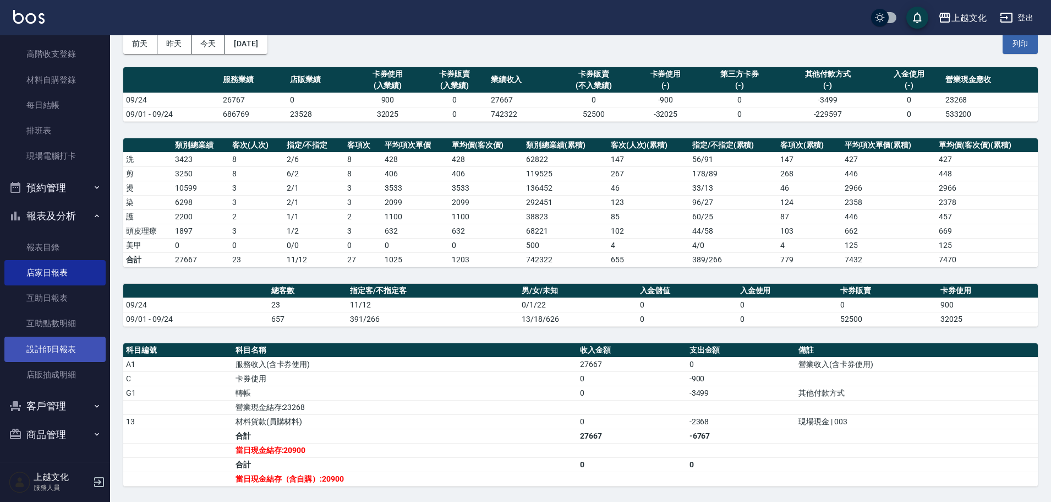
click at [41, 351] on link "設計師日報表" at bounding box center [54, 348] width 101 height 25
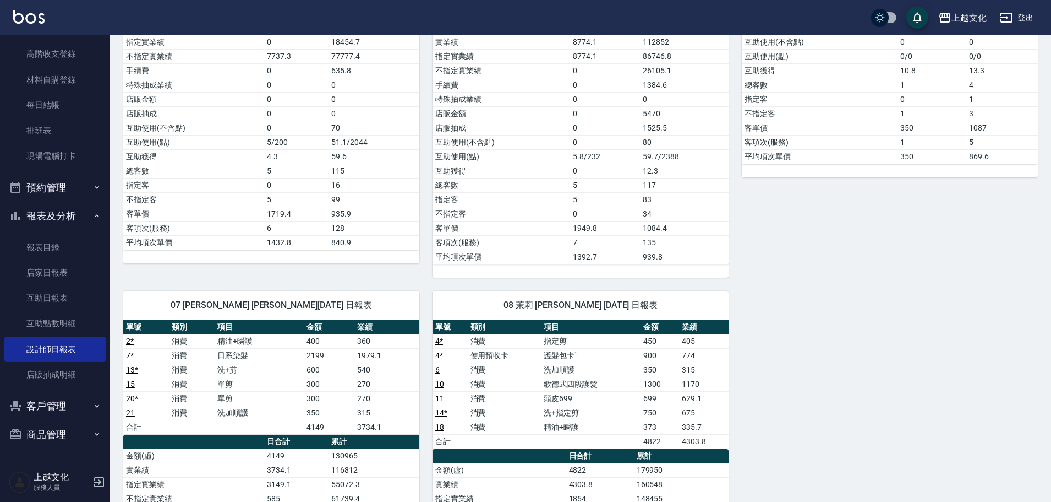
scroll to position [275, 0]
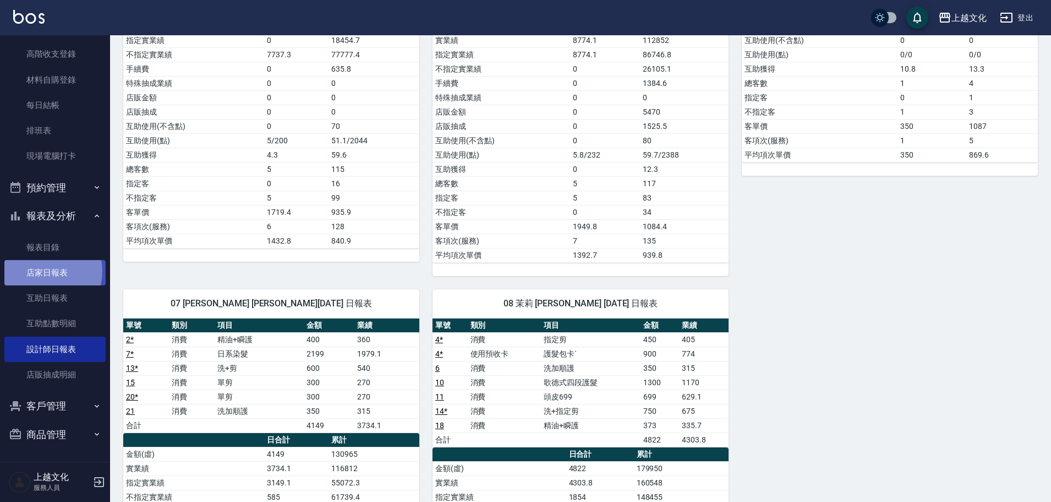
click at [43, 271] on link "店家日報表" at bounding box center [54, 272] width 101 height 25
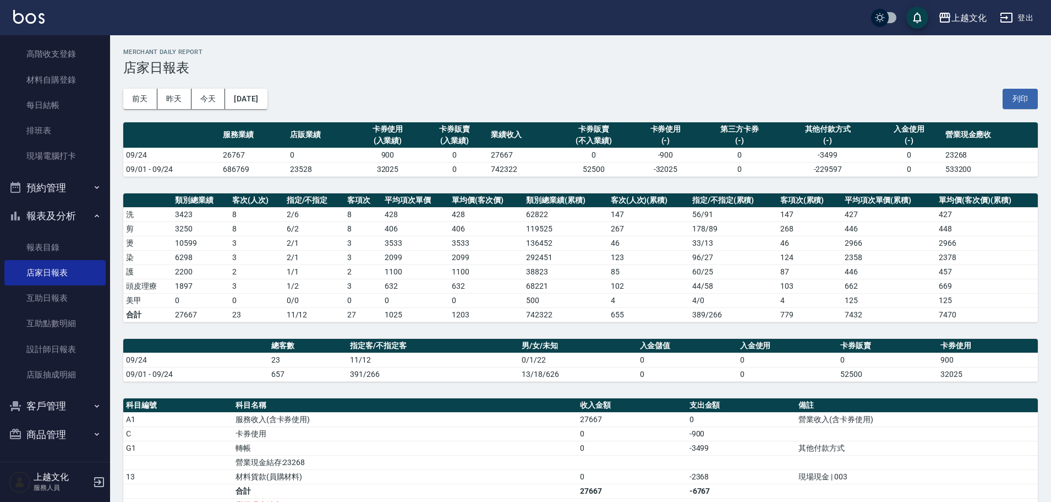
scroll to position [169, 0]
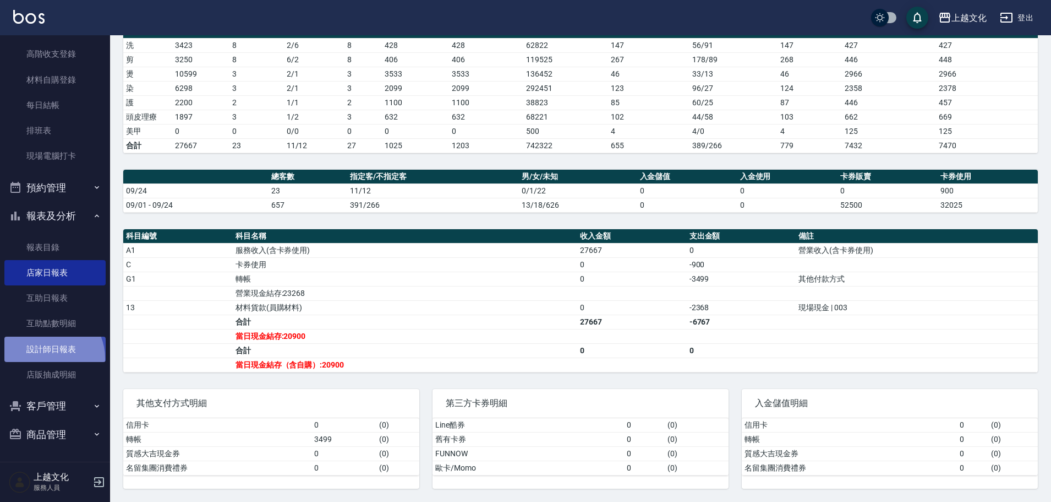
click at [47, 356] on link "設計師日報表" at bounding box center [54, 348] width 101 height 25
